Goal: Register for event/course

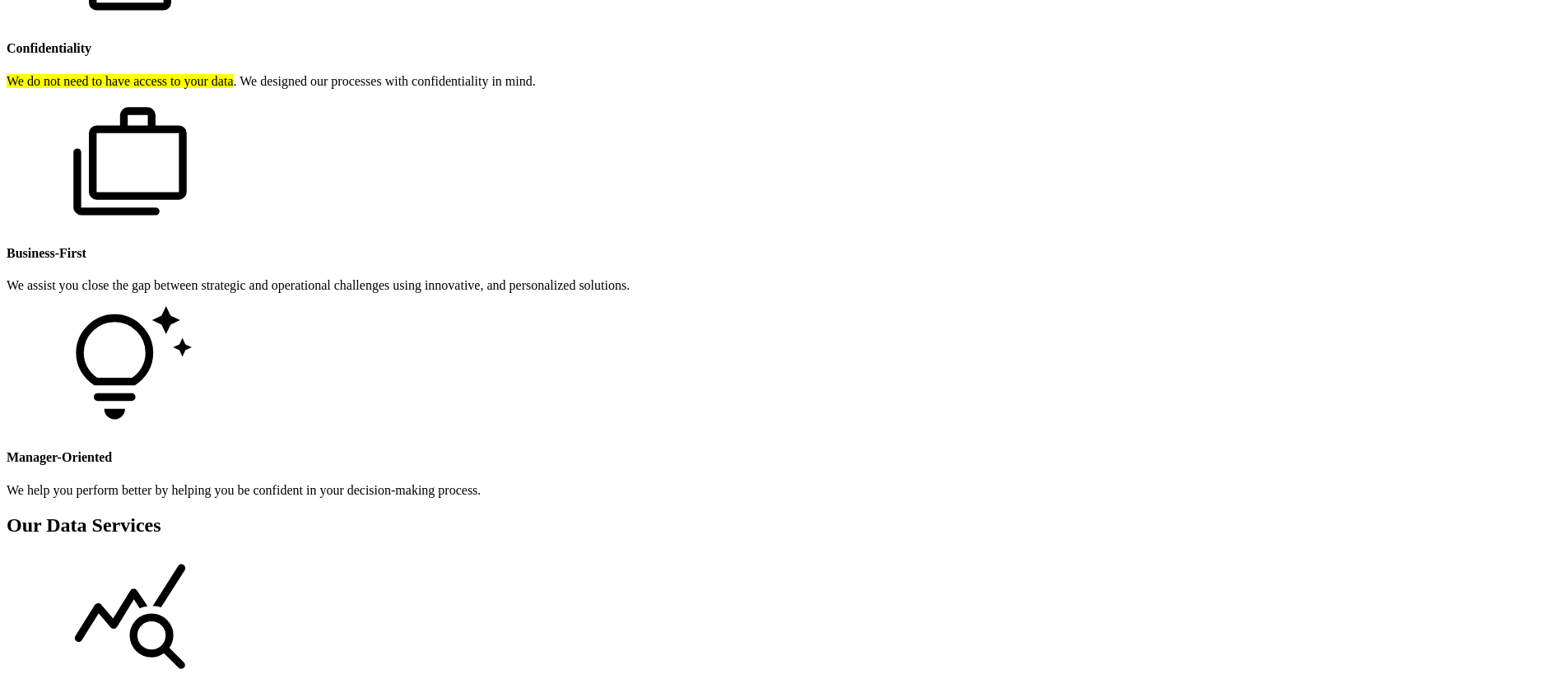
scroll to position [1635, 0]
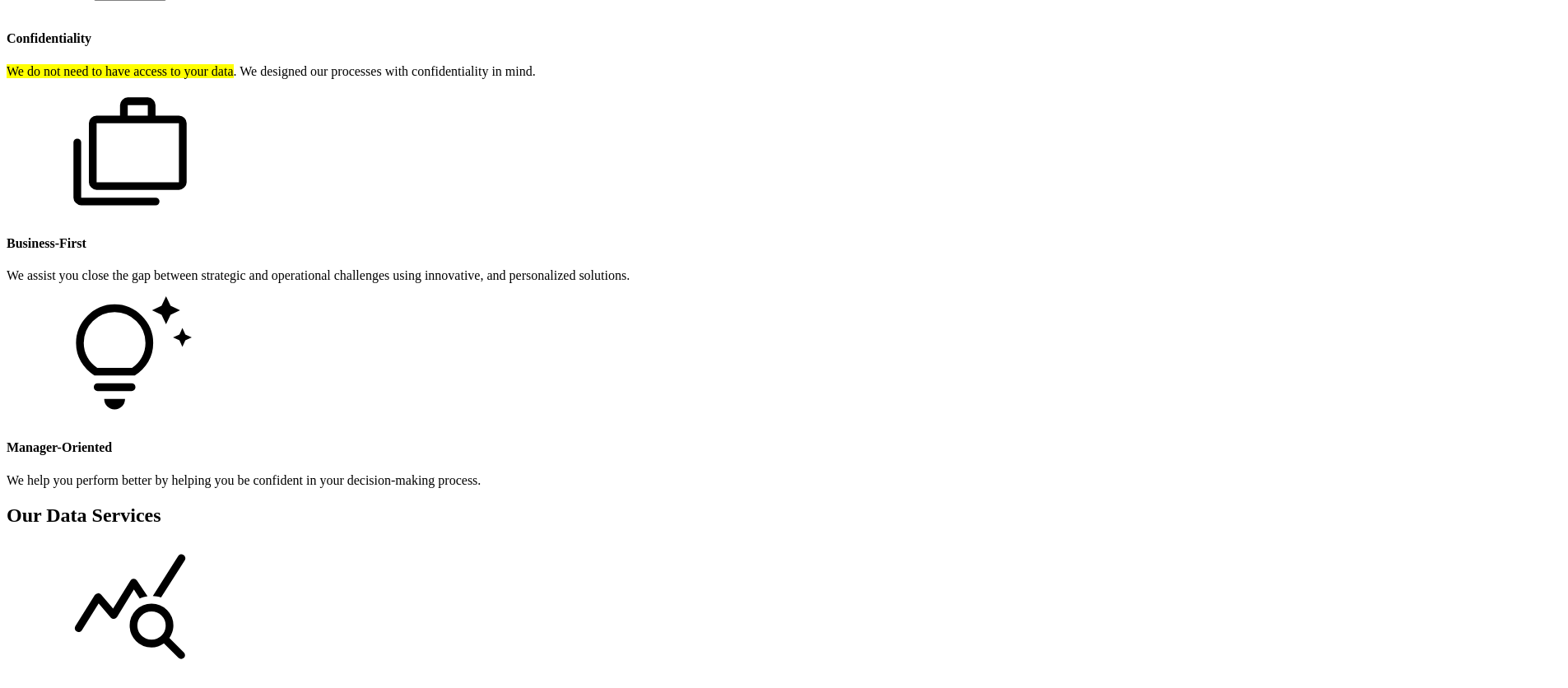
scroll to position [1643, 0]
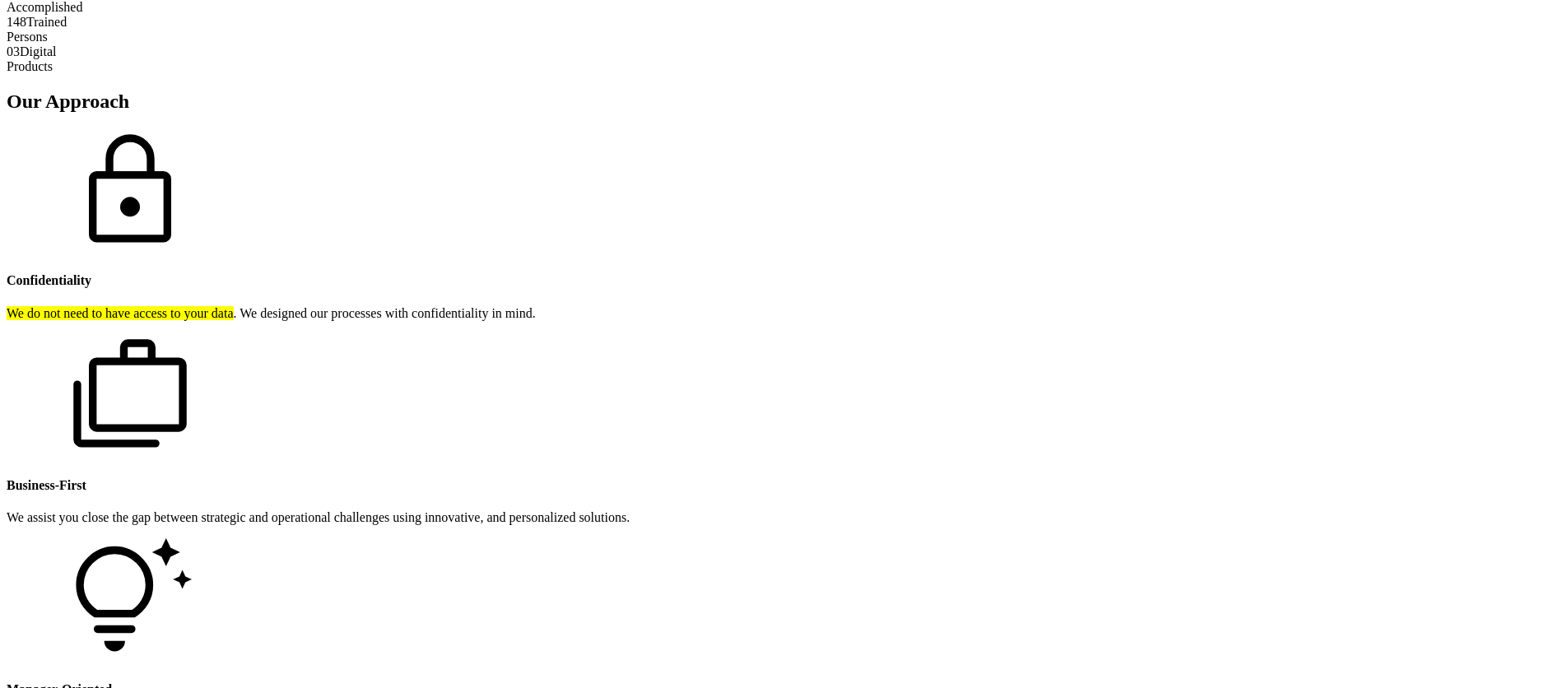
scroll to position [1223, 0]
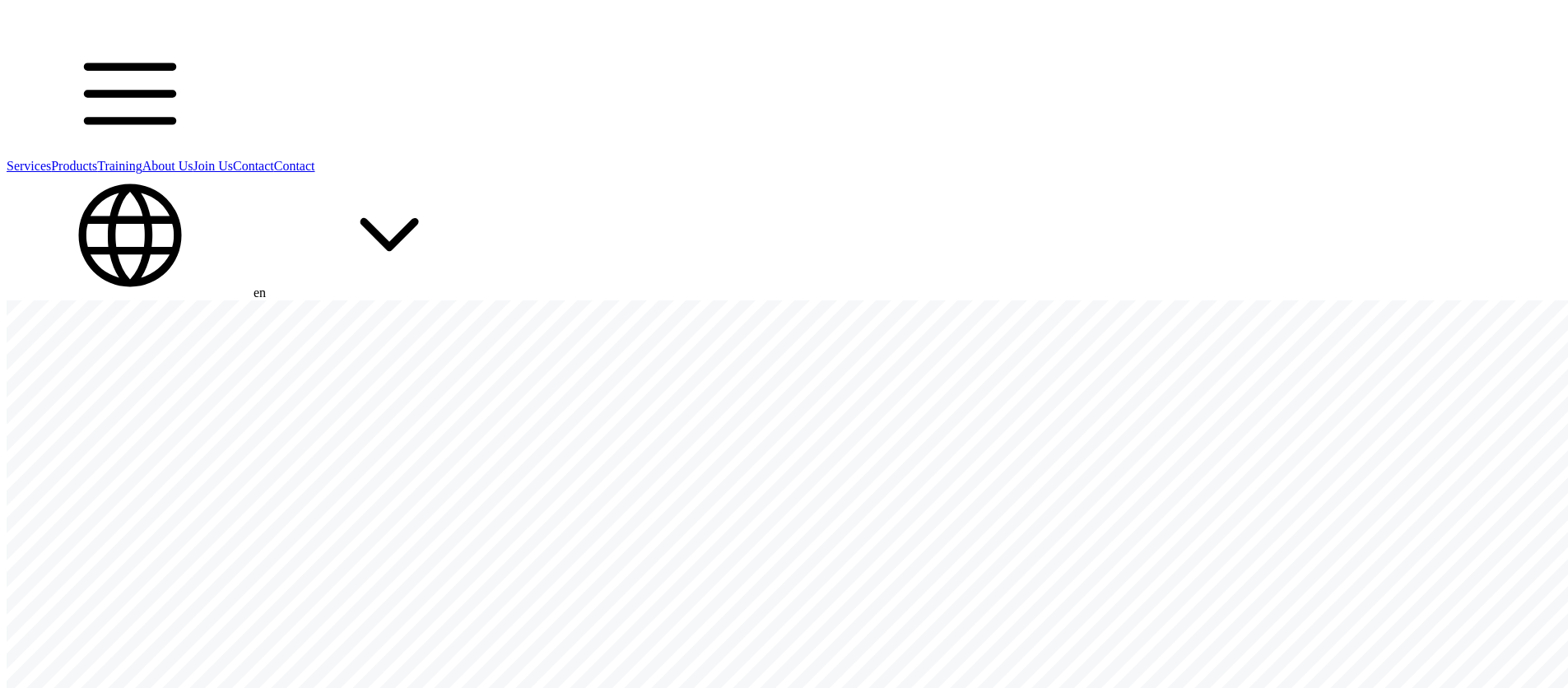
click at [233, 158] on link "Join Us" at bounding box center [213, 165] width 40 height 14
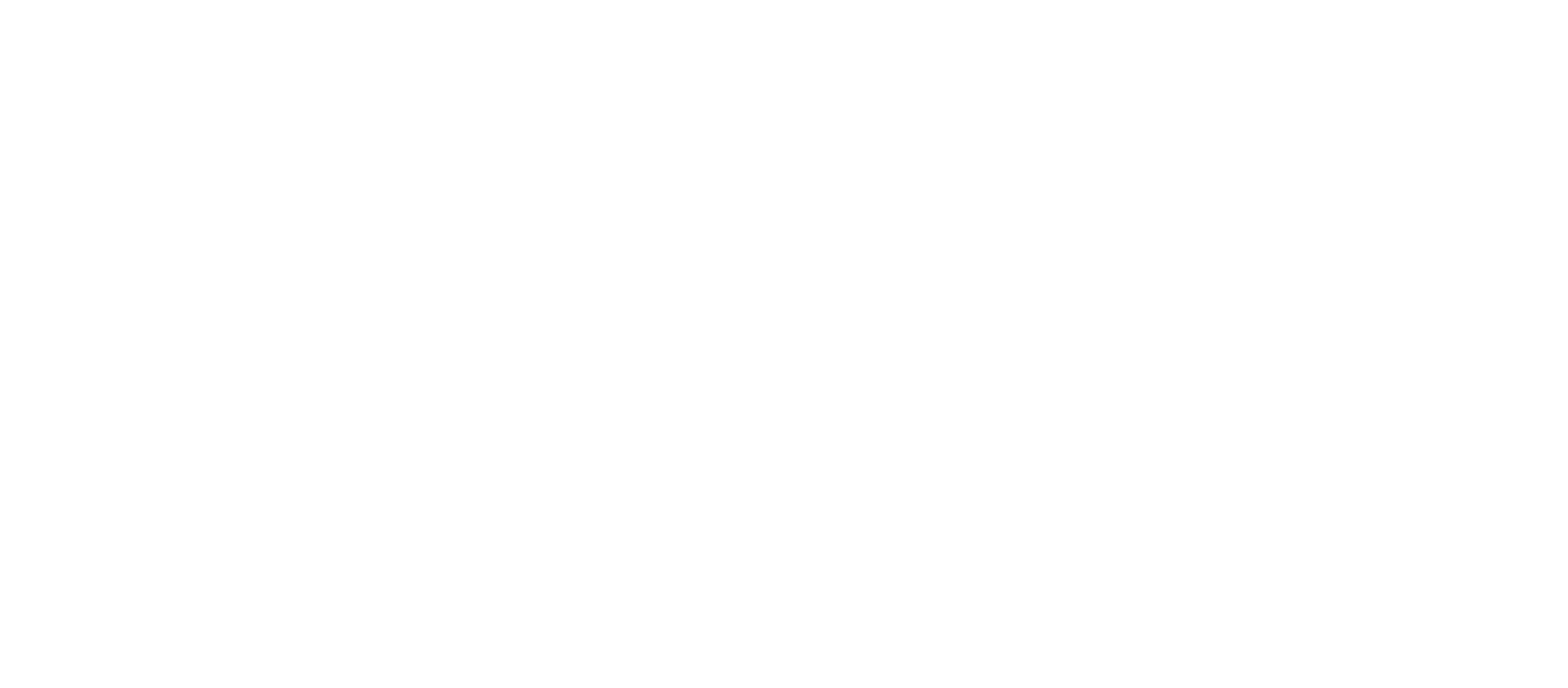
type input "Contact request"
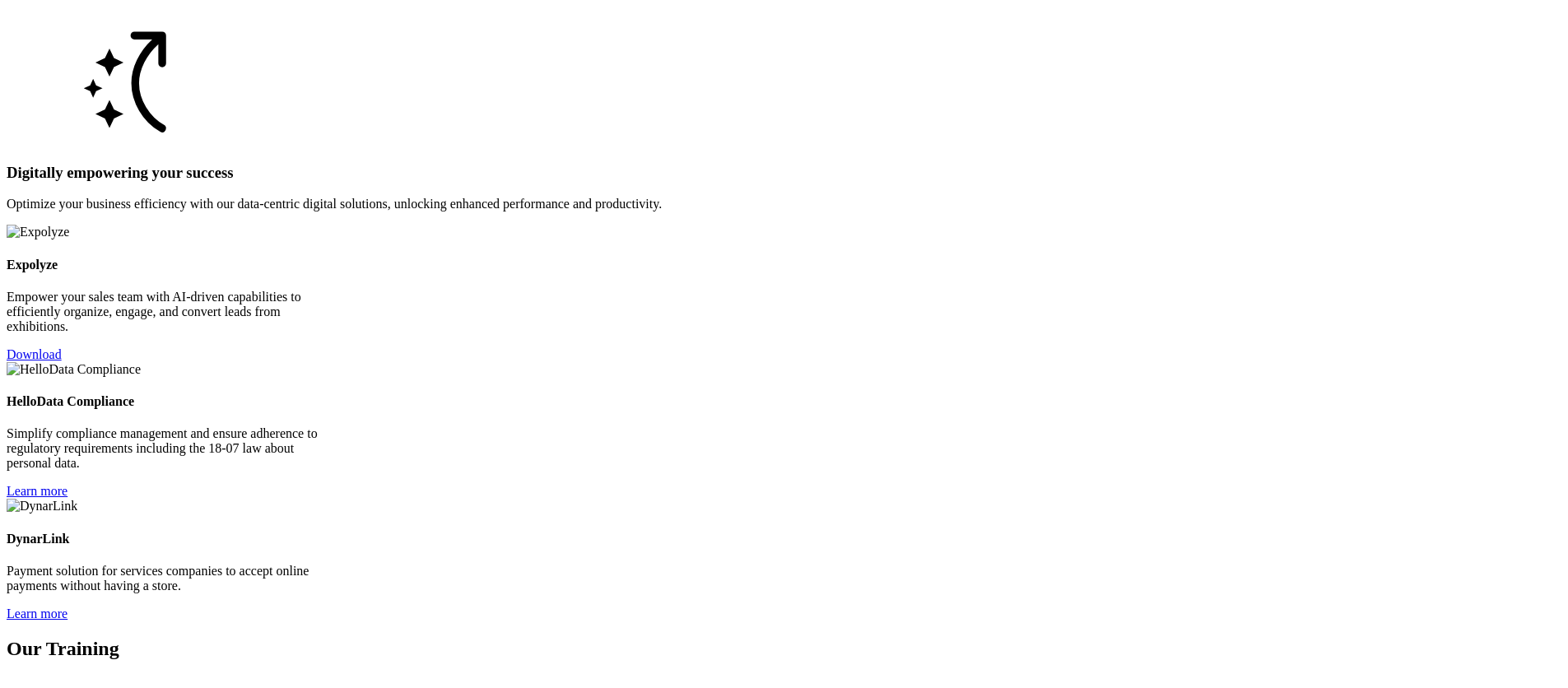
scroll to position [3510, 0]
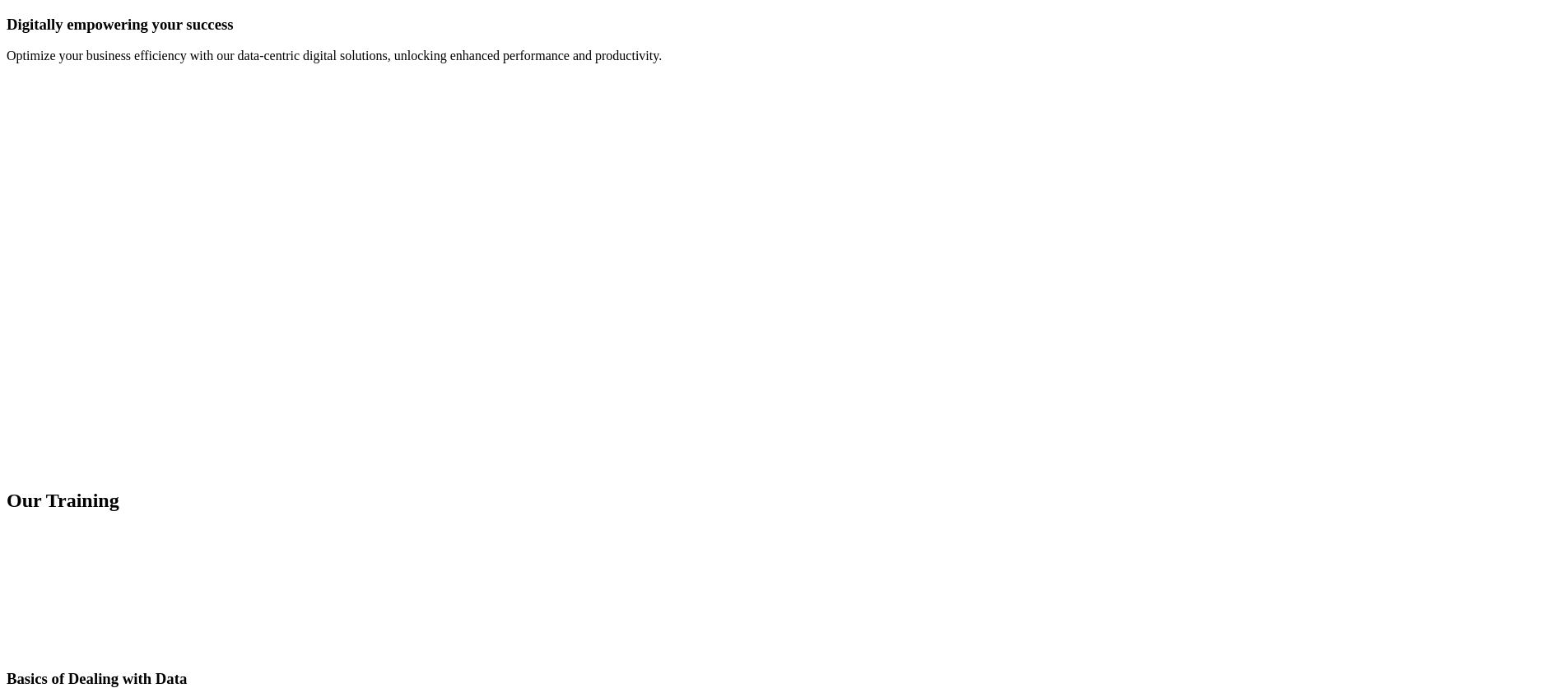
scroll to position [3817, 0]
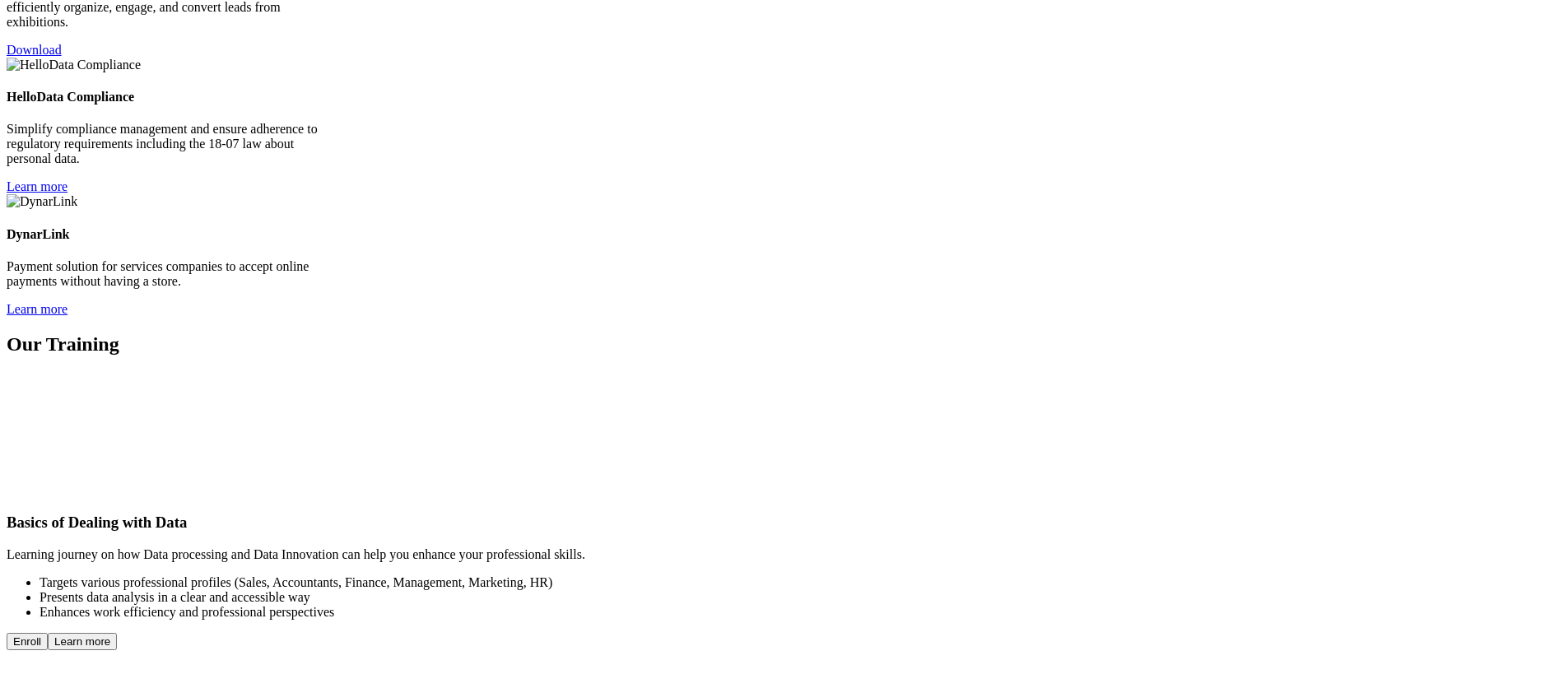
scroll to position [0, 0]
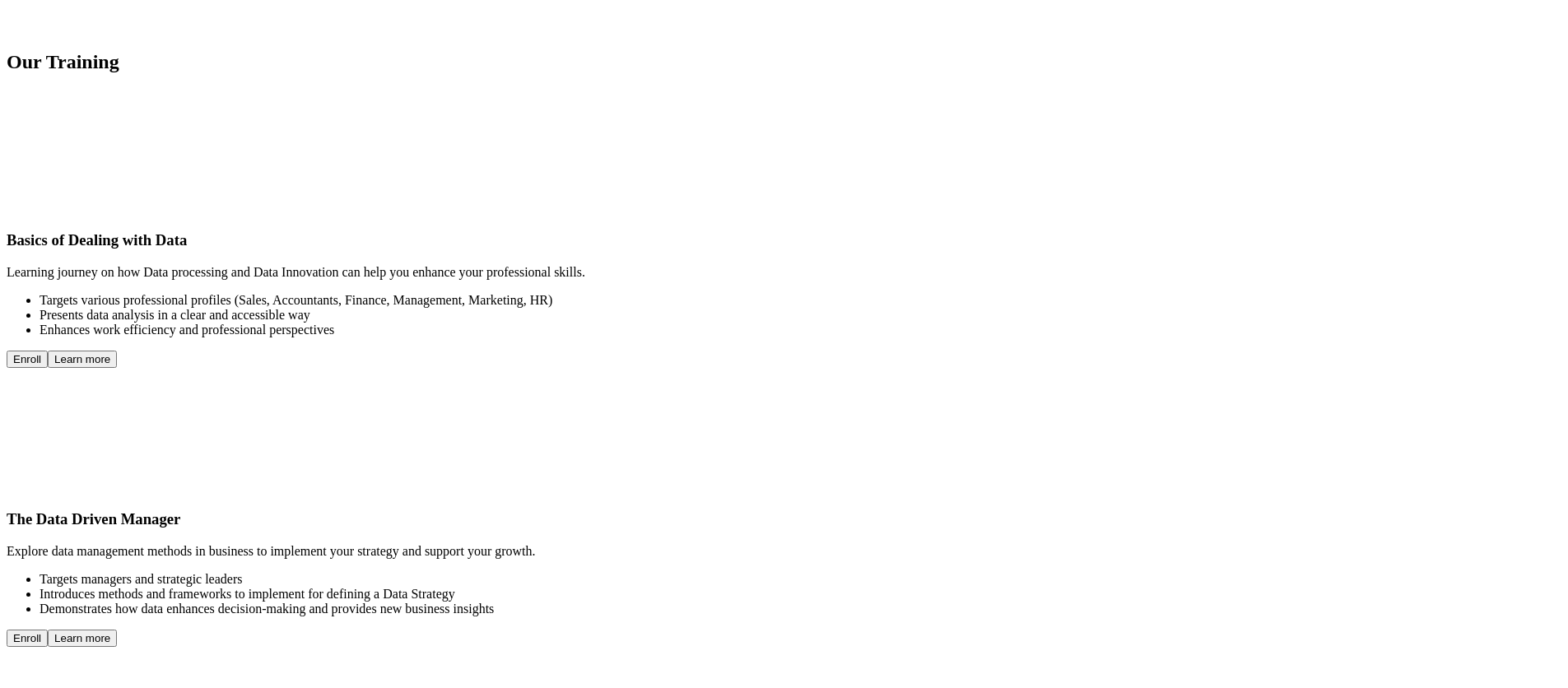
scroll to position [4102, 0]
radio input "true"
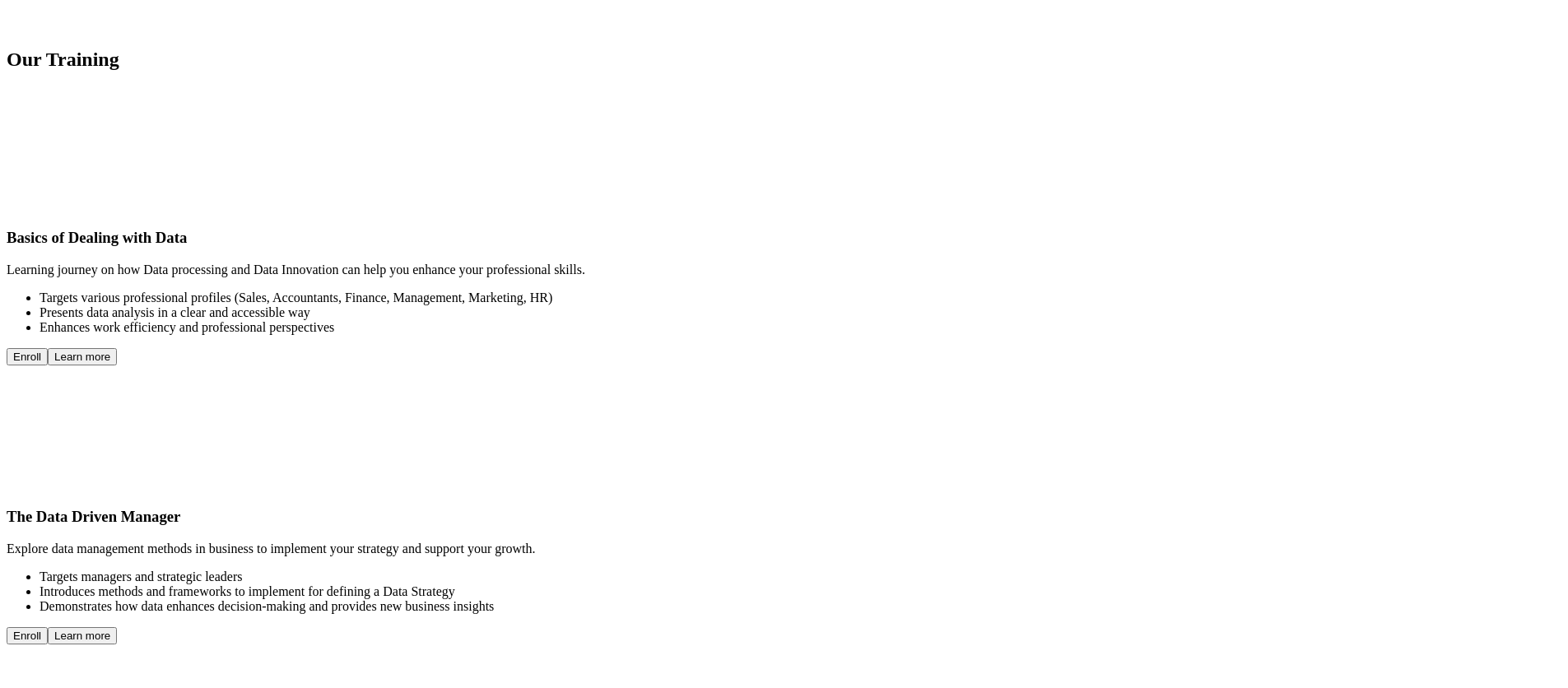
radio input "true"
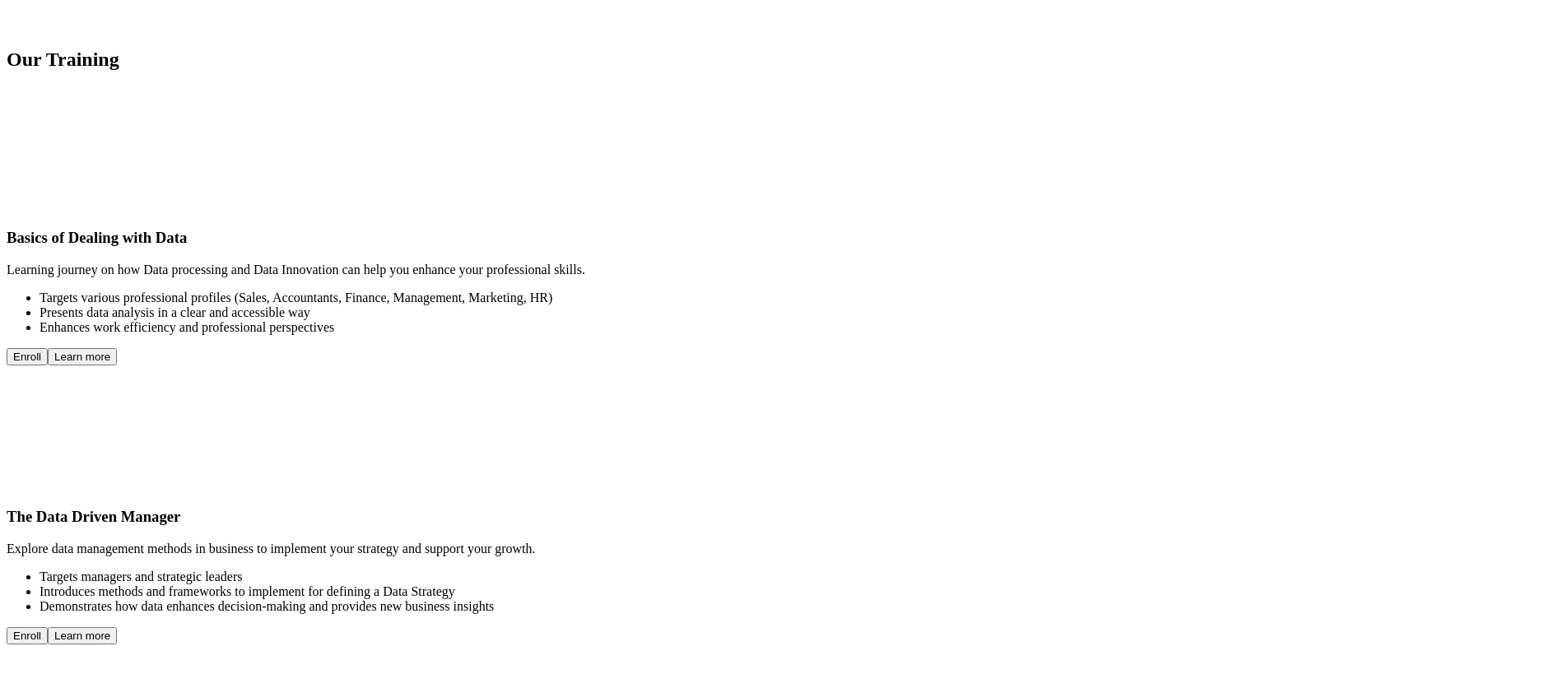
radio input "true"
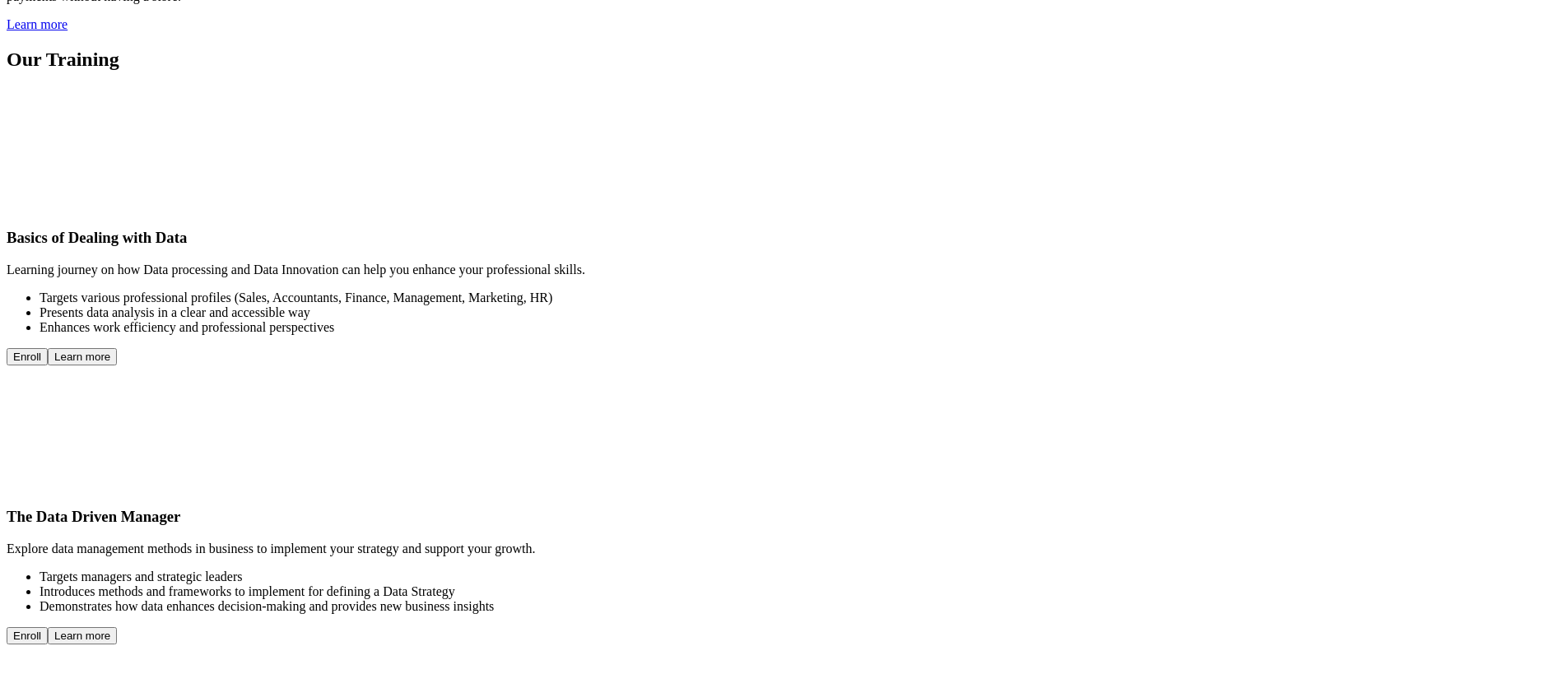
radio input "true"
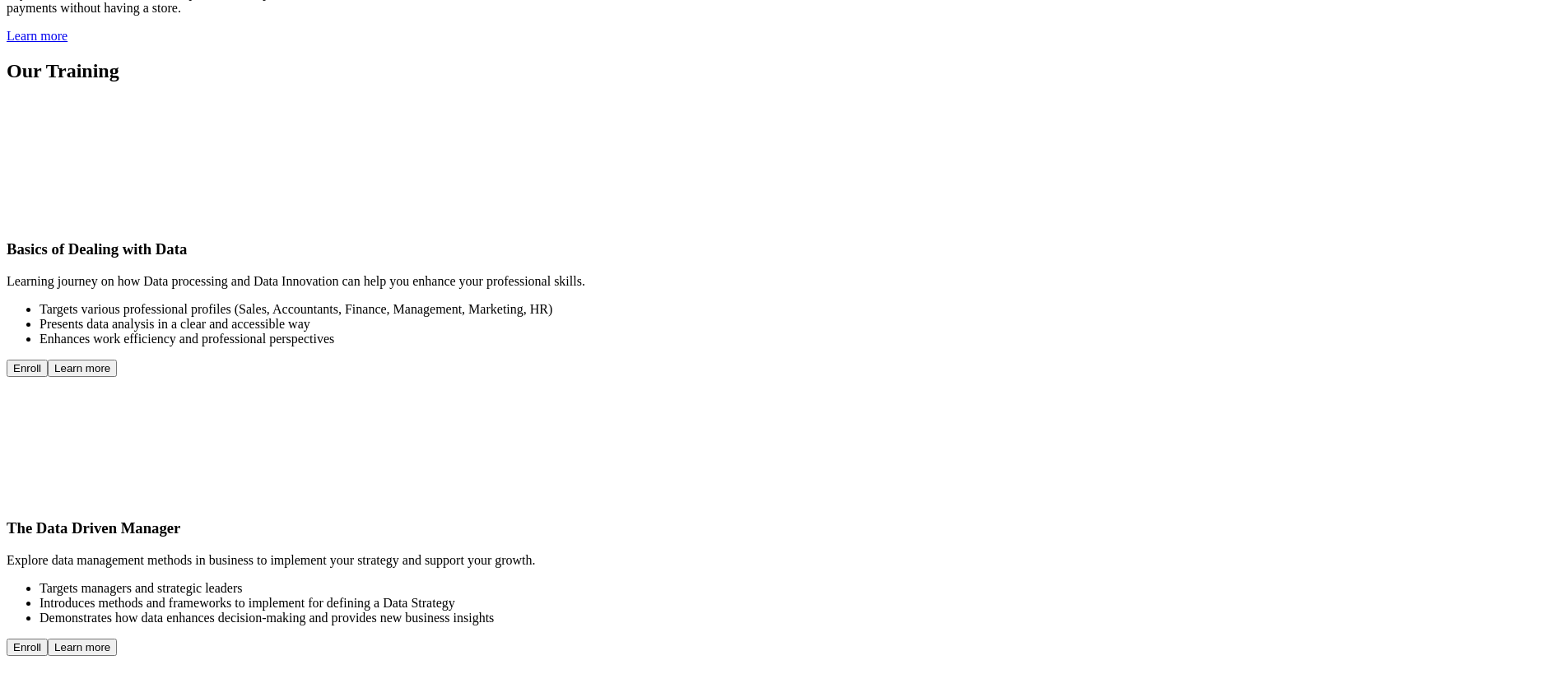
scroll to position [4073, 0]
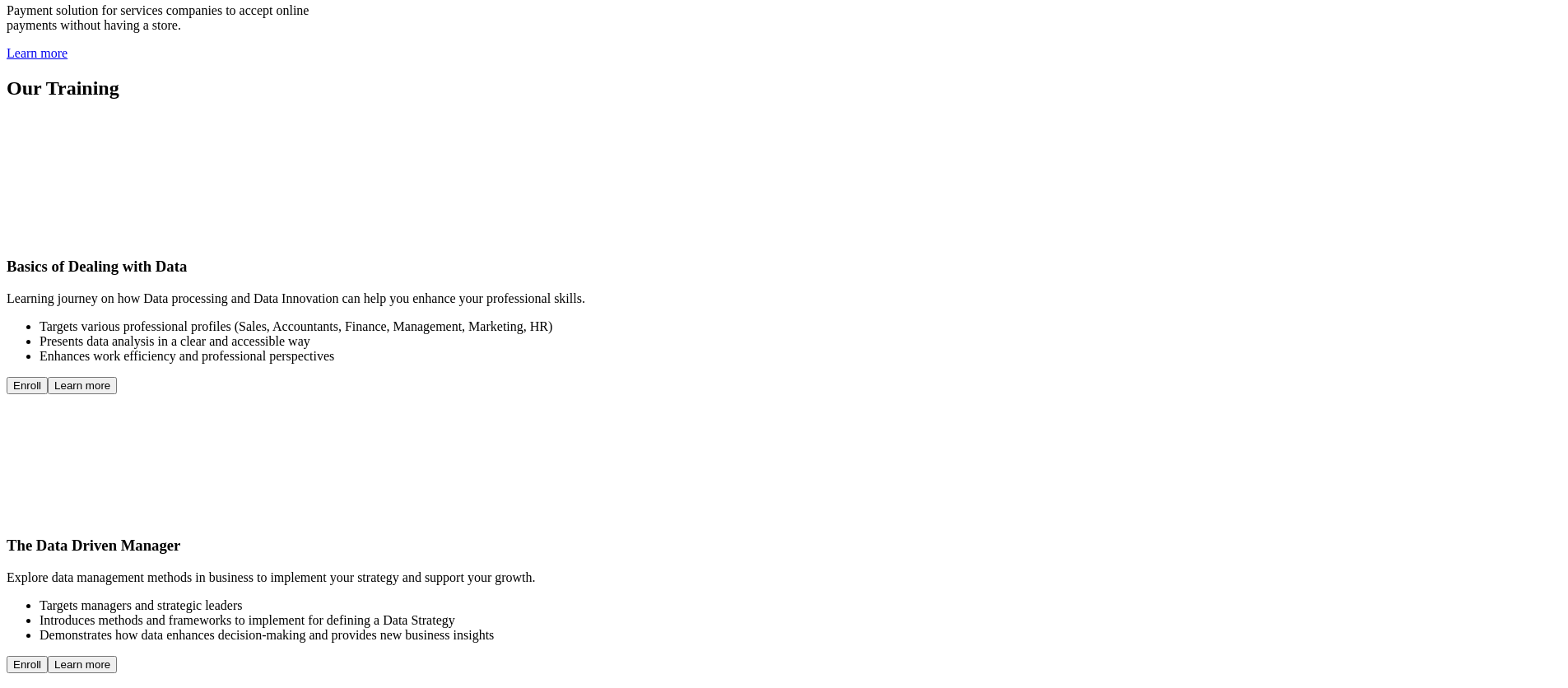
drag, startPoint x: 1393, startPoint y: 202, endPoint x: 1387, endPoint y: 189, distance: 14.3
click at [1393, 202] on section "Our Training Basics of Dealing with Data Learning journey on how Data processin…" at bounding box center [784, 515] width 1555 height 875
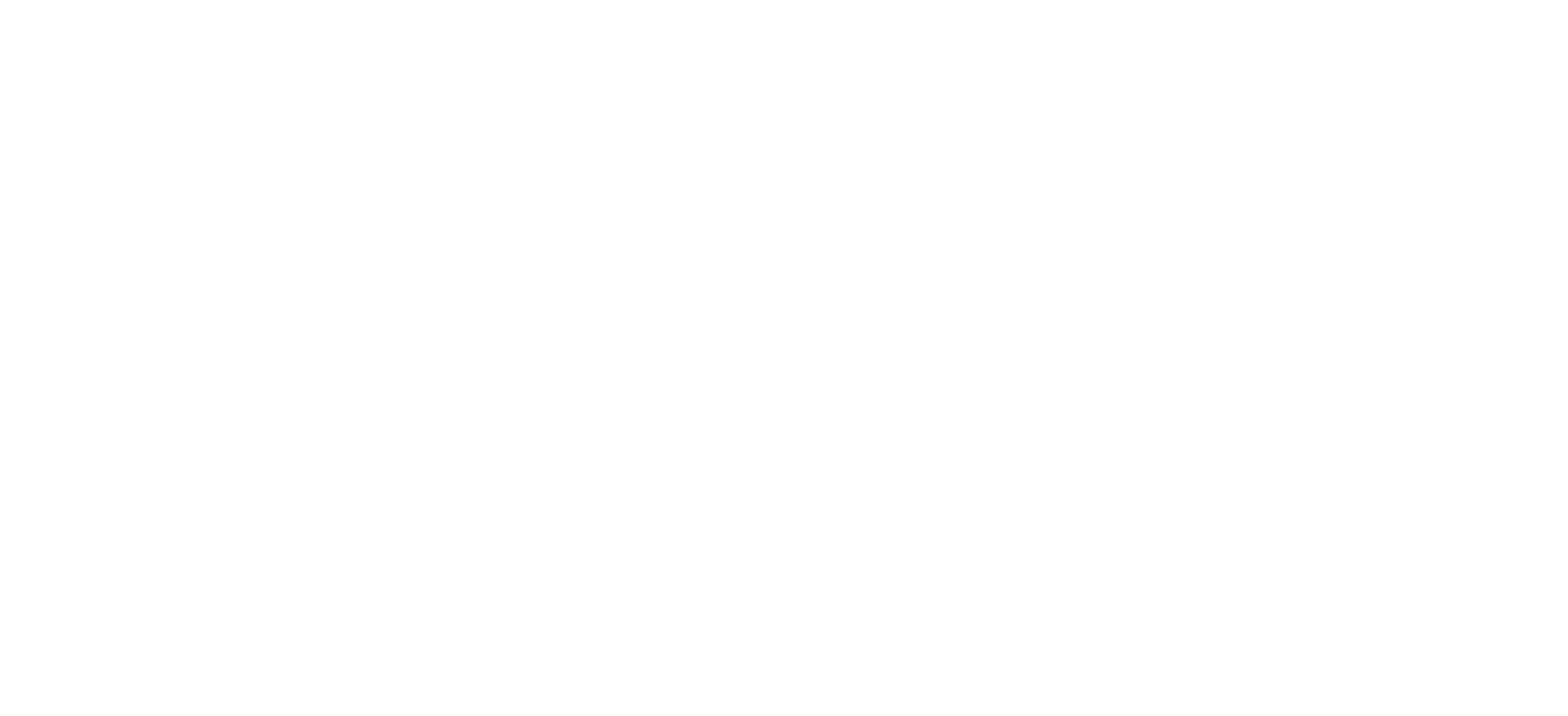
scroll to position [7793, 0]
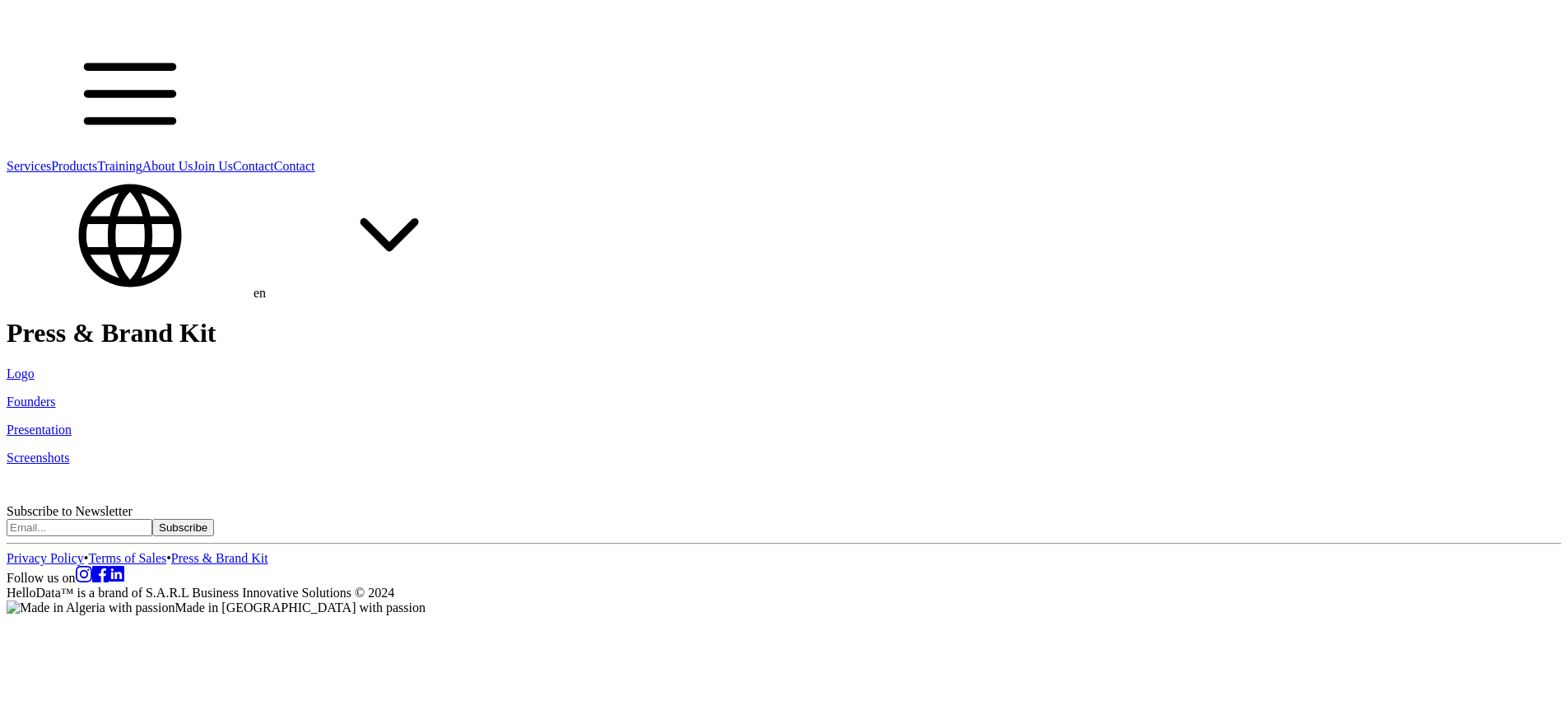
click at [34, 366] on link "Logo" at bounding box center [21, 373] width 28 height 14
click at [56, 395] on link "Founders" at bounding box center [31, 401] width 49 height 14
click at [71, 422] on link "Presentation" at bounding box center [39, 429] width 65 height 14
click at [69, 451] on link "Screenshots" at bounding box center [38, 457] width 63 height 14
click at [194, 158] on link "About Us" at bounding box center [168, 165] width 51 height 14
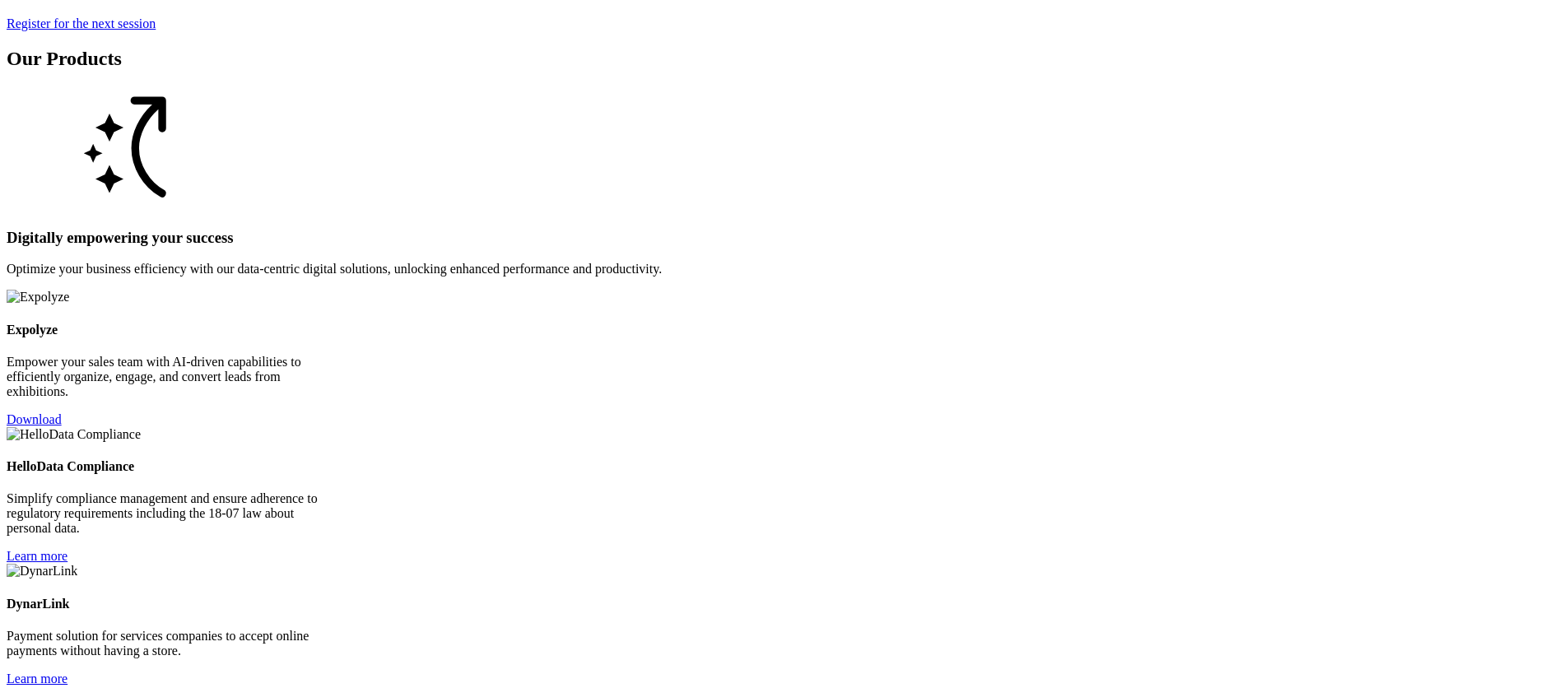
scroll to position [3411, 0]
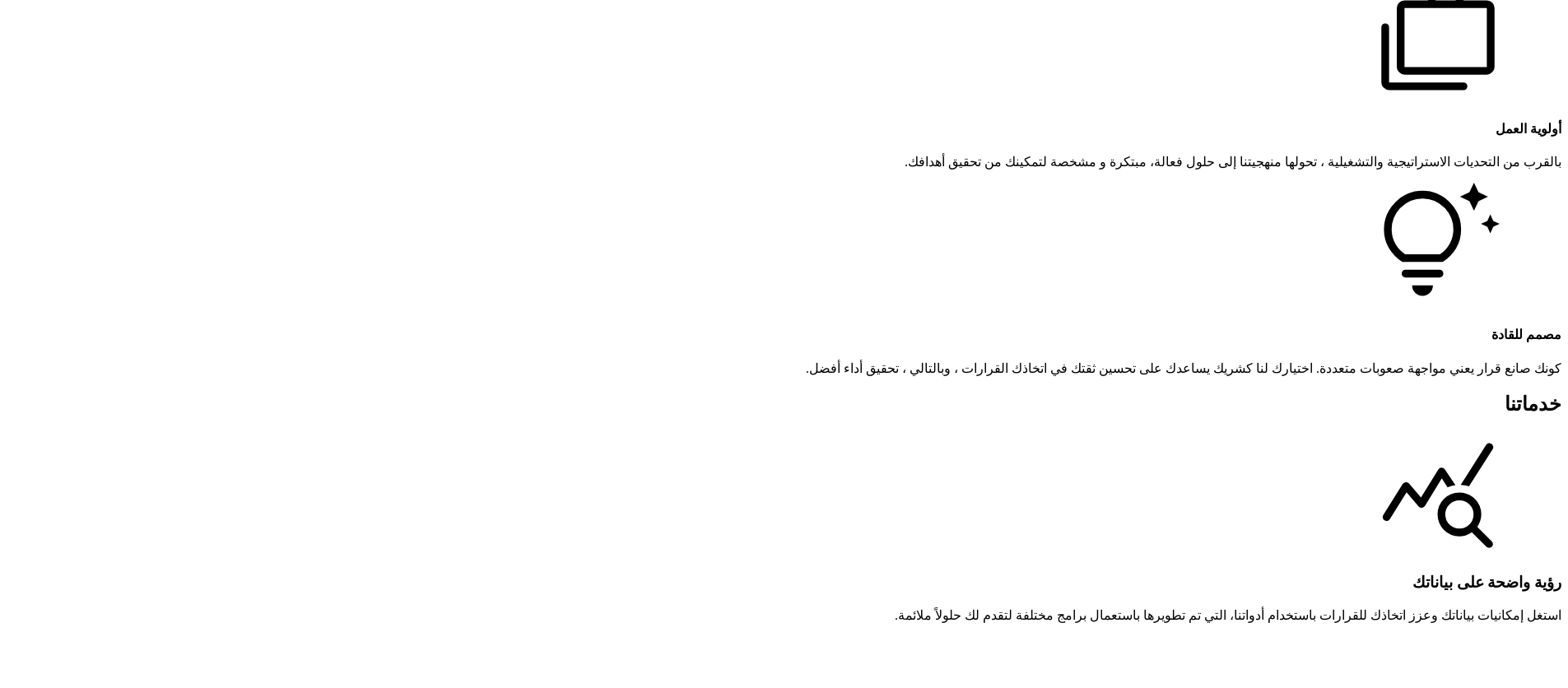
scroll to position [2034, 0]
